Goal: Navigation & Orientation: Understand site structure

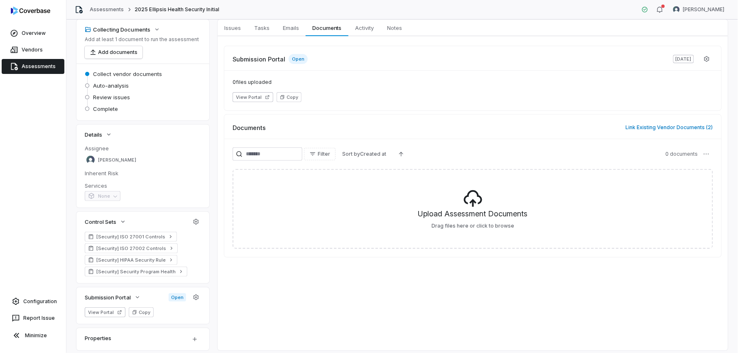
scroll to position [18, 0]
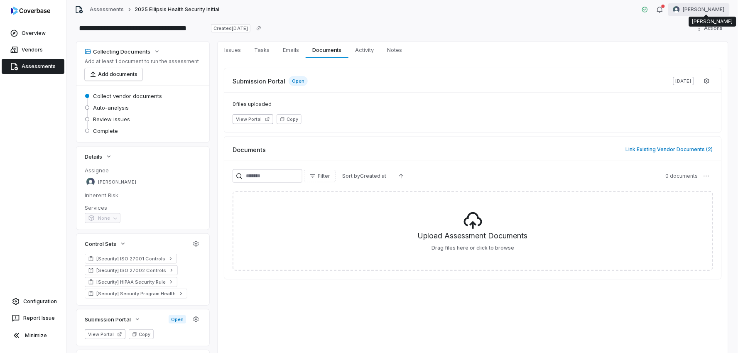
click at [714, 6] on html "**********" at bounding box center [369, 176] width 738 height 353
click at [695, 43] on div "Organization" at bounding box center [695, 42] width 64 height 13
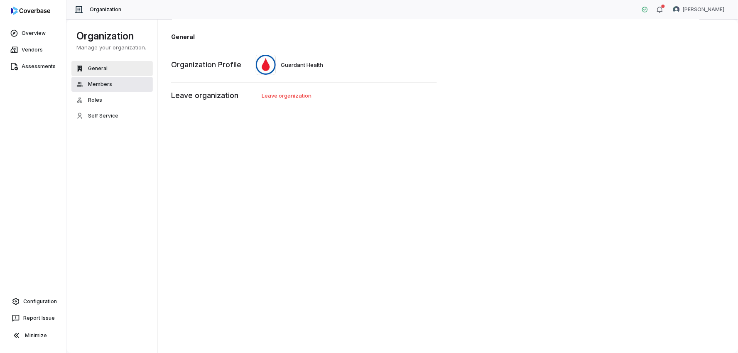
click at [103, 79] on button "Members" at bounding box center [111, 84] width 81 height 15
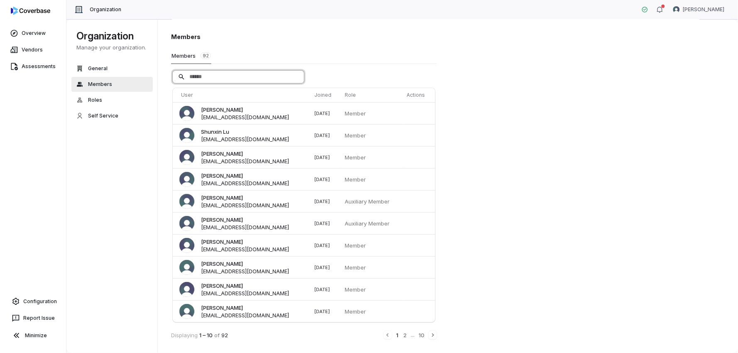
click at [258, 79] on input "Search" at bounding box center [238, 77] width 131 height 12
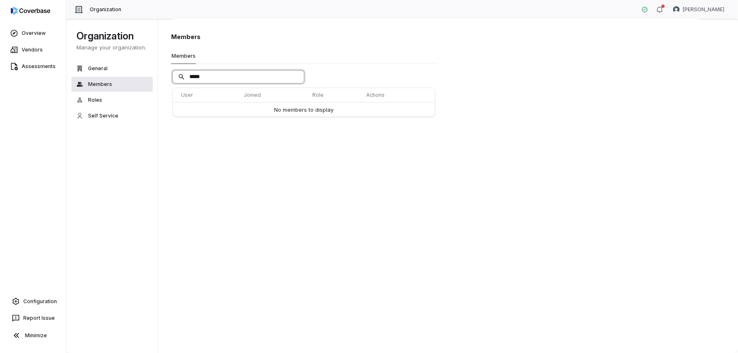
drag, startPoint x: 258, startPoint y: 79, endPoint x: 152, endPoint y: 79, distance: 106.3
click at [152, 79] on div "Organization Manage your organization. General Members Roles Self Service Organ…" at bounding box center [401, 186] width 671 height 333
click at [203, 75] on input "*****" at bounding box center [238, 77] width 131 height 12
type input "*"
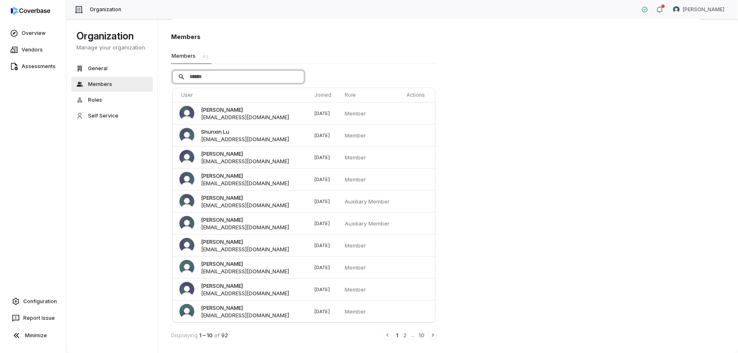
paste input "**********"
type input "**********"
click at [100, 103] on span "Roles" at bounding box center [95, 100] width 14 height 7
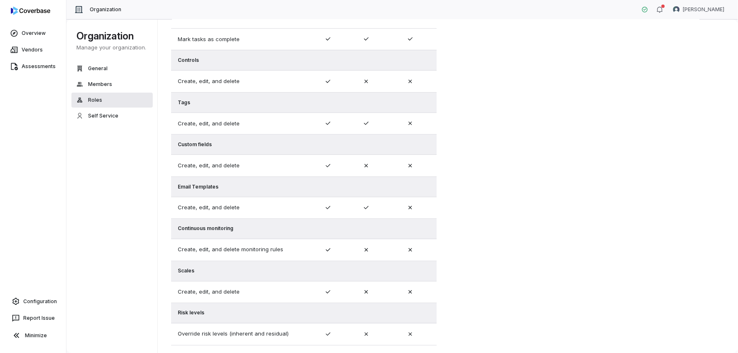
scroll to position [276, 0]
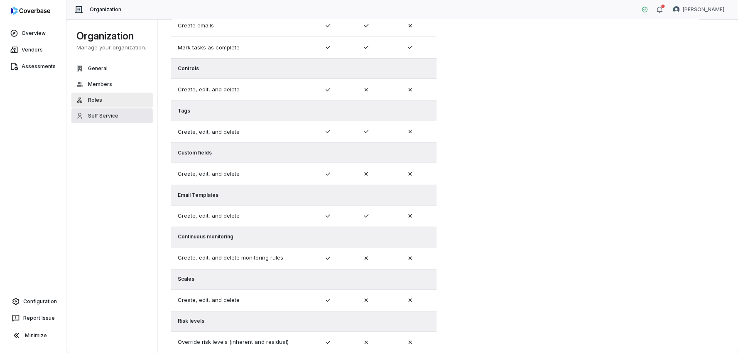
drag, startPoint x: 113, startPoint y: 114, endPoint x: 117, endPoint y: 115, distance: 4.3
click at [113, 114] on span "Self Service" at bounding box center [103, 115] width 30 height 7
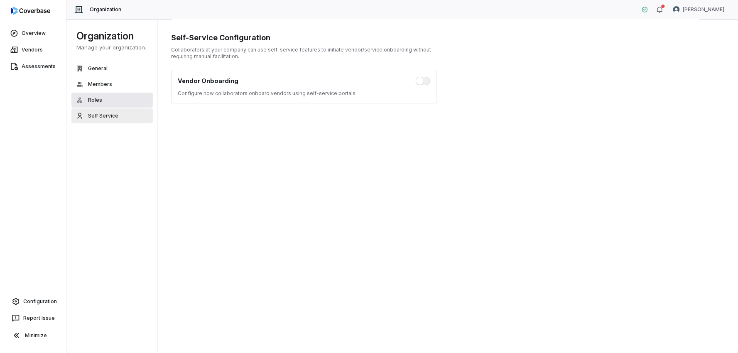
click at [95, 103] on span "Roles" at bounding box center [95, 100] width 14 height 7
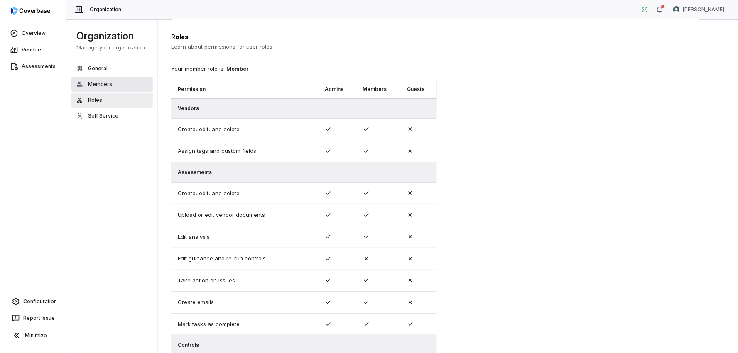
click at [105, 88] on button "Members" at bounding box center [111, 84] width 81 height 15
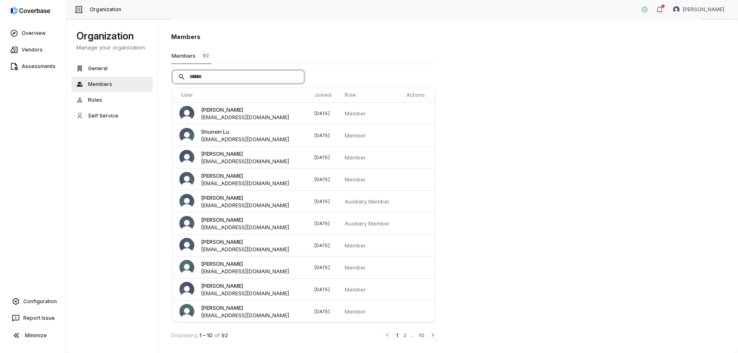
click at [259, 79] on input "Search" at bounding box center [238, 77] width 131 height 12
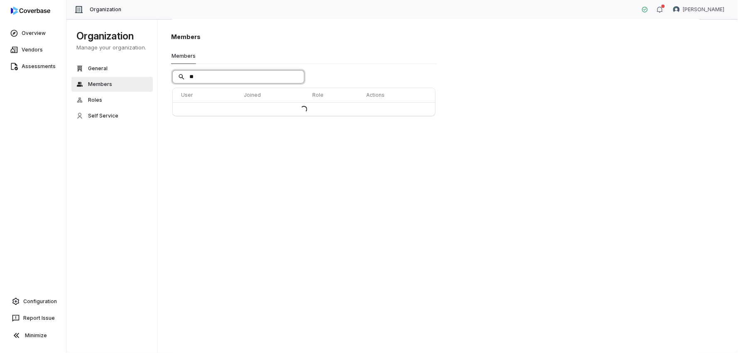
type input "*"
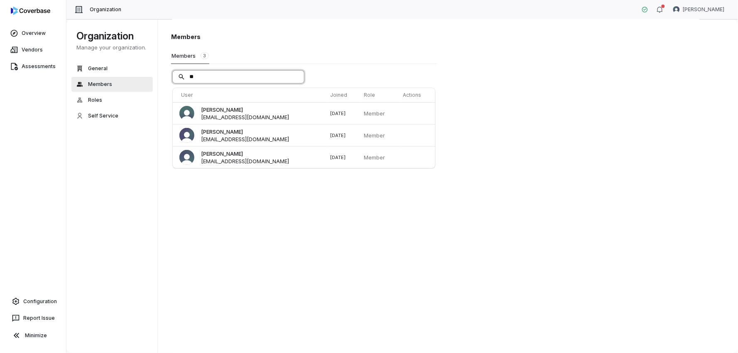
type input "*"
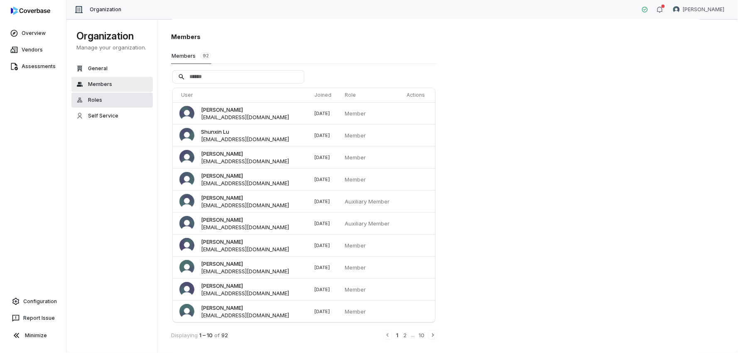
drag, startPoint x: 94, startPoint y: 100, endPoint x: 100, endPoint y: 106, distance: 8.2
click at [94, 101] on span "Roles" at bounding box center [95, 100] width 14 height 7
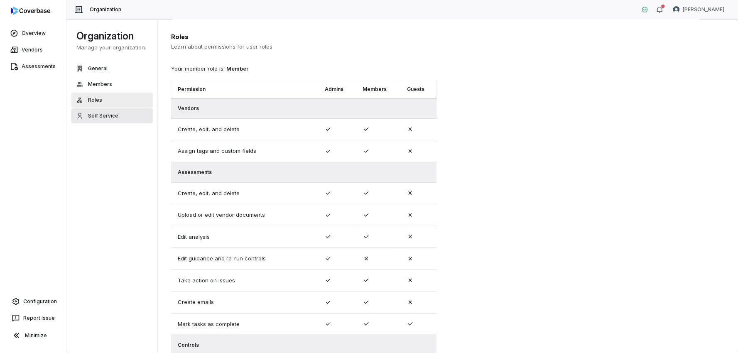
click at [102, 118] on span "Self Service" at bounding box center [103, 115] width 30 height 7
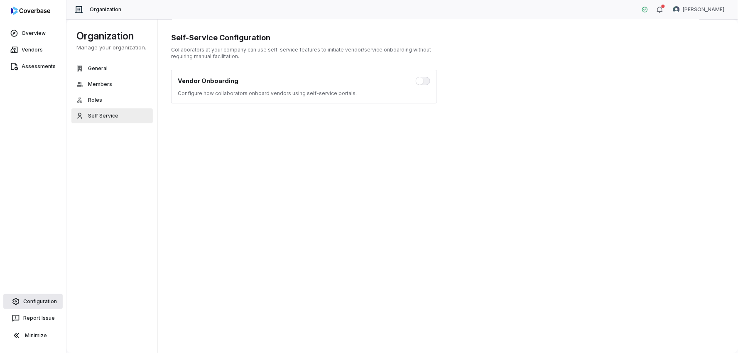
click at [45, 299] on link "Configuration" at bounding box center [32, 301] width 59 height 15
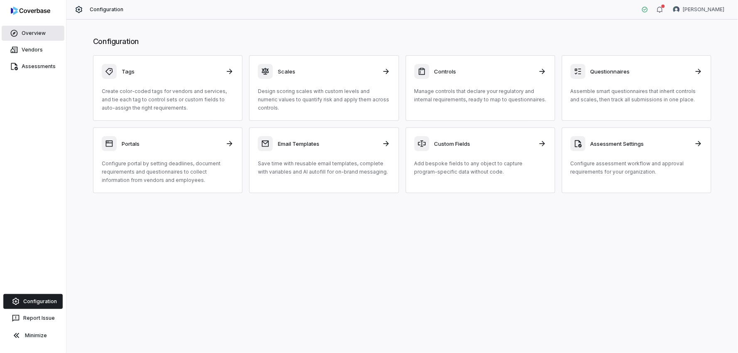
click at [37, 34] on link "Overview" at bounding box center [33, 33] width 63 height 15
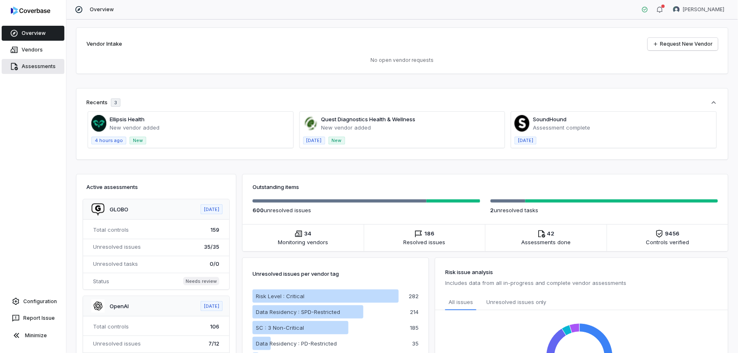
click at [34, 68] on link "Assessments" at bounding box center [33, 66] width 63 height 15
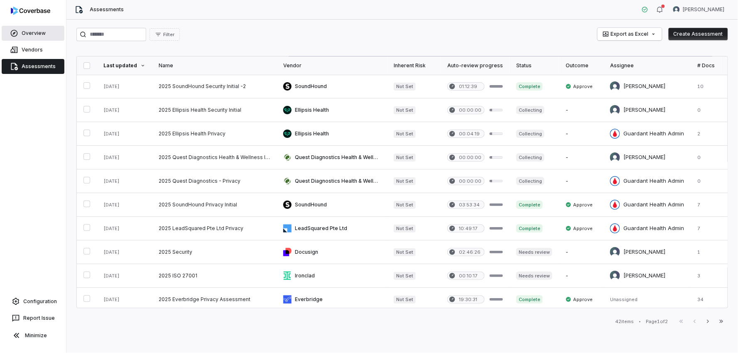
click at [37, 38] on link "Overview" at bounding box center [33, 33] width 63 height 15
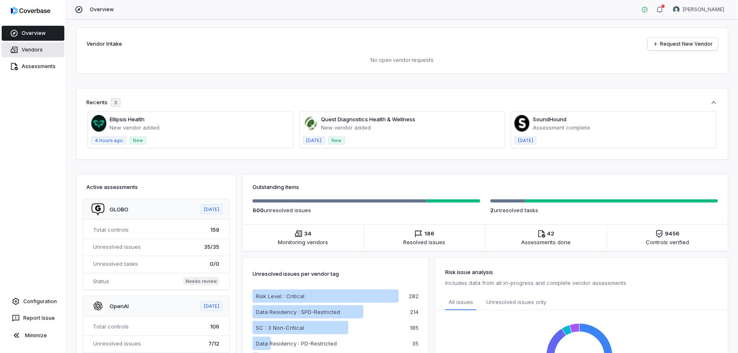
click at [44, 52] on link "Vendors" at bounding box center [33, 49] width 63 height 15
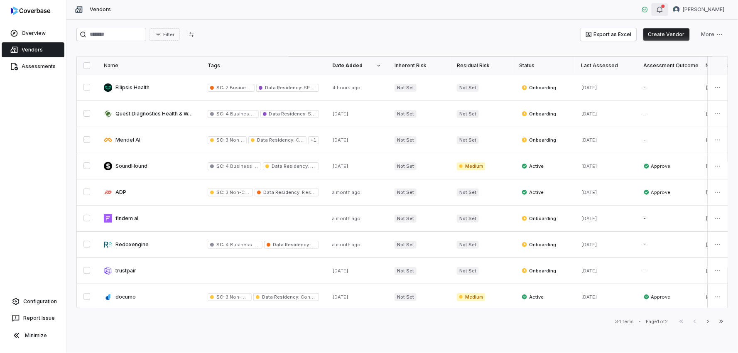
click at [663, 10] on icon "button" at bounding box center [659, 9] width 7 height 7
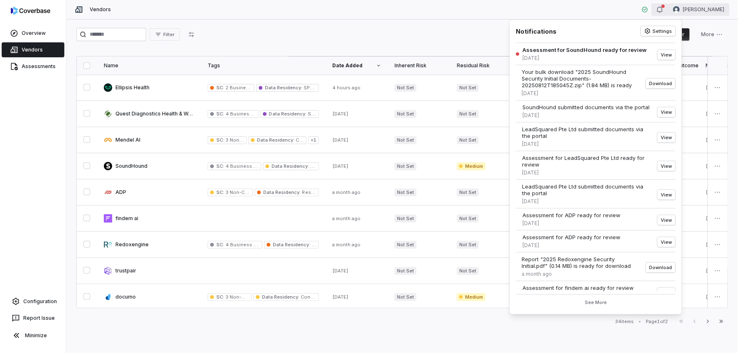
click at [706, 12] on html "Overview Vendors Assessments Configuration Report Issue Minimize Vendors [PERSO…" at bounding box center [369, 176] width 738 height 353
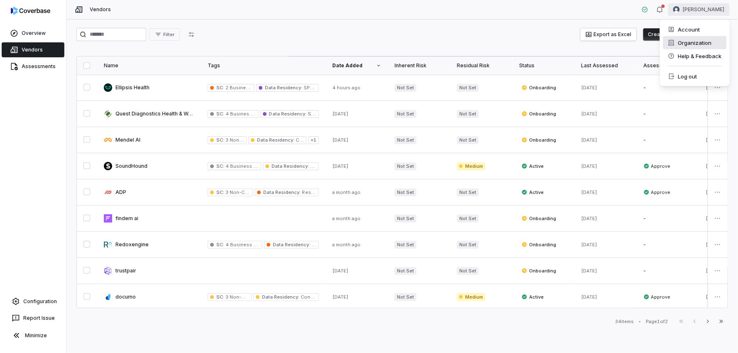
click at [694, 40] on div "Organization" at bounding box center [695, 42] width 64 height 13
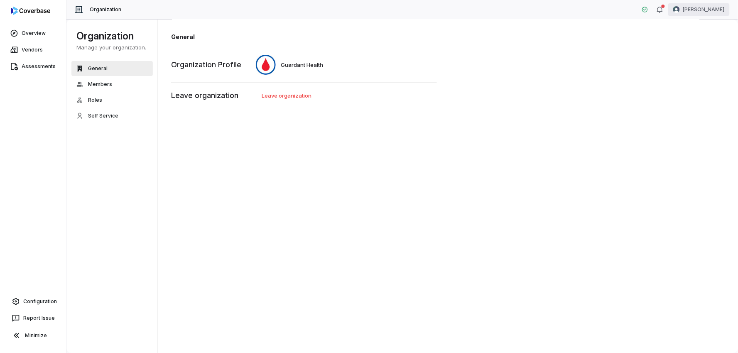
click at [716, 7] on html "Overview Vendors Assessments Configuration Report Issue Minimize Organization […" at bounding box center [369, 176] width 738 height 353
click at [707, 26] on div "Account" at bounding box center [695, 29] width 64 height 13
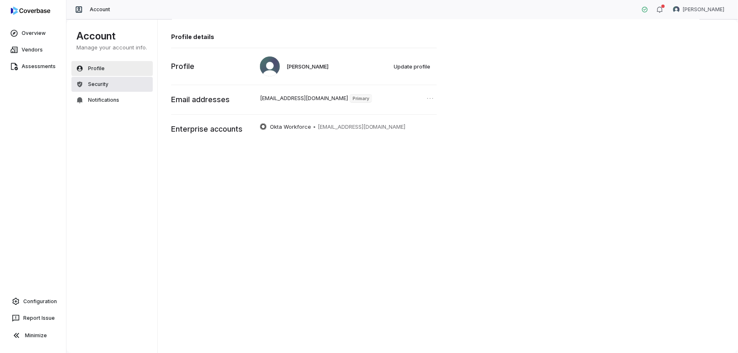
drag, startPoint x: 105, startPoint y: 82, endPoint x: 105, endPoint y: 88, distance: 6.3
click at [105, 83] on span "Security" at bounding box center [98, 84] width 20 height 7
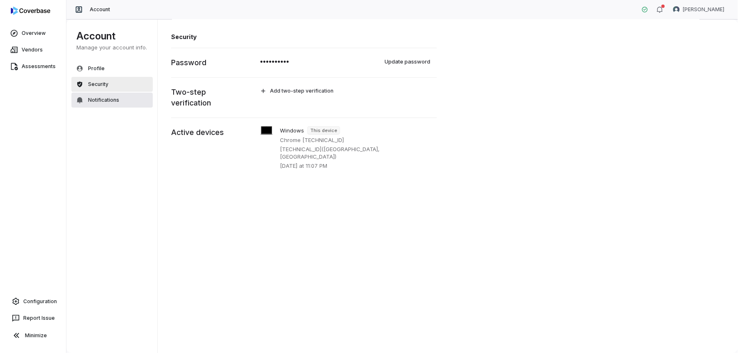
click at [105, 101] on span "Notifications" at bounding box center [103, 100] width 31 height 7
